Goal: Obtain resource: Obtain resource

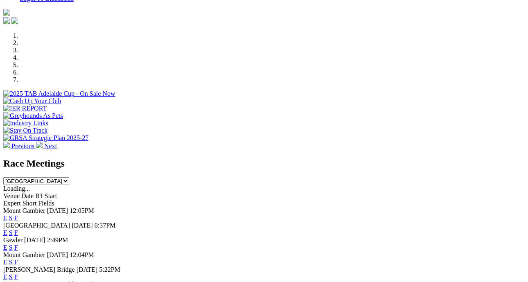
scroll to position [263, 0]
click at [18, 244] on link "F" at bounding box center [16, 247] width 4 height 7
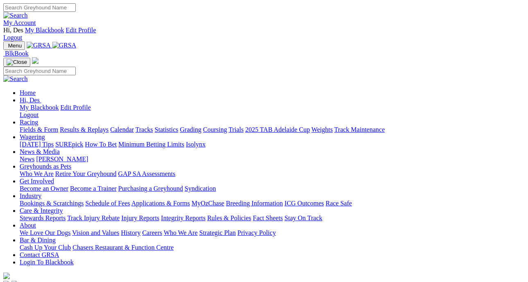
scroll to position [263, 0]
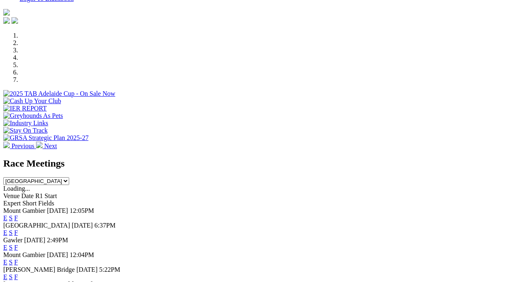
scroll to position [263, 0]
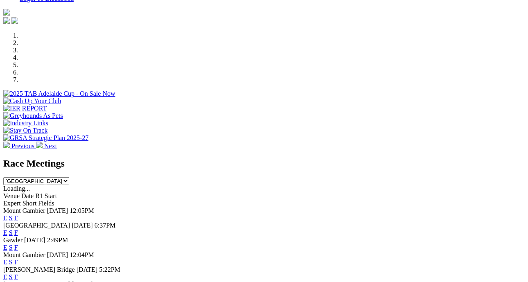
scroll to position [263, 0]
click at [18, 273] on link "F" at bounding box center [16, 276] width 4 height 7
